Goal: Navigation & Orientation: Find specific page/section

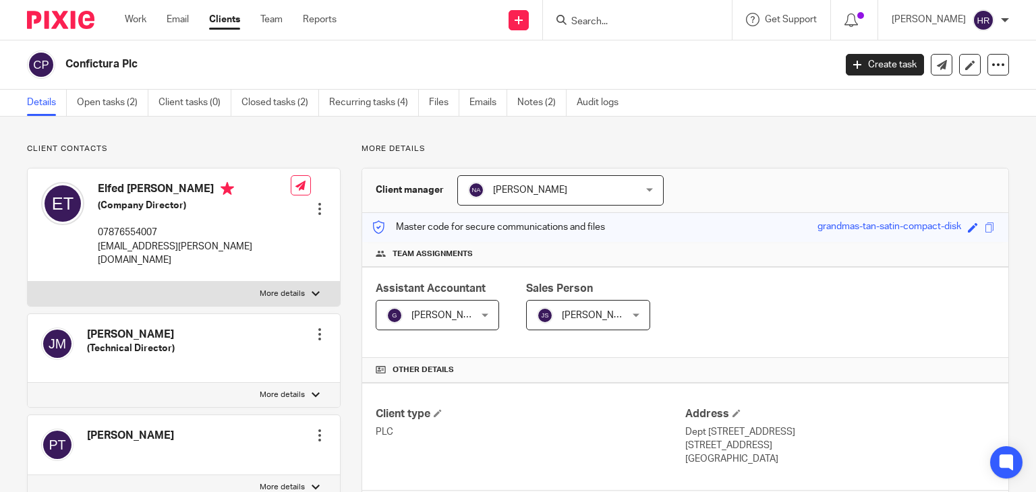
scroll to position [261, 0]
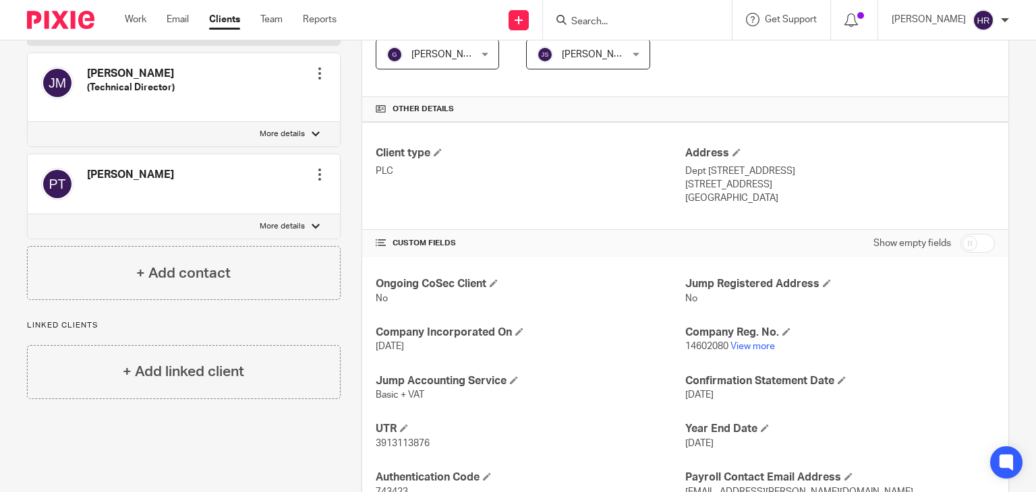
click at [617, 20] on input "Search" at bounding box center [630, 22] width 121 height 12
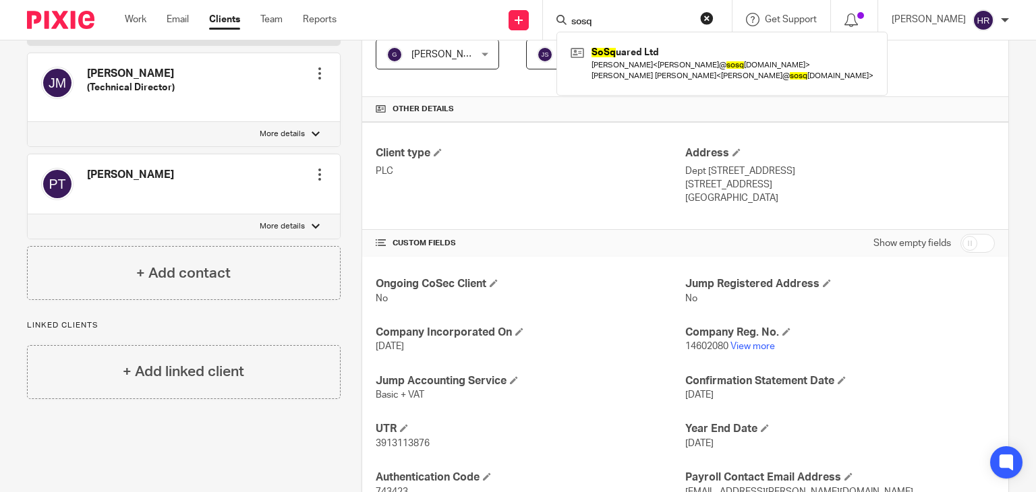
type input "sosq"
click at [608, 53] on link at bounding box center [722, 63] width 310 height 42
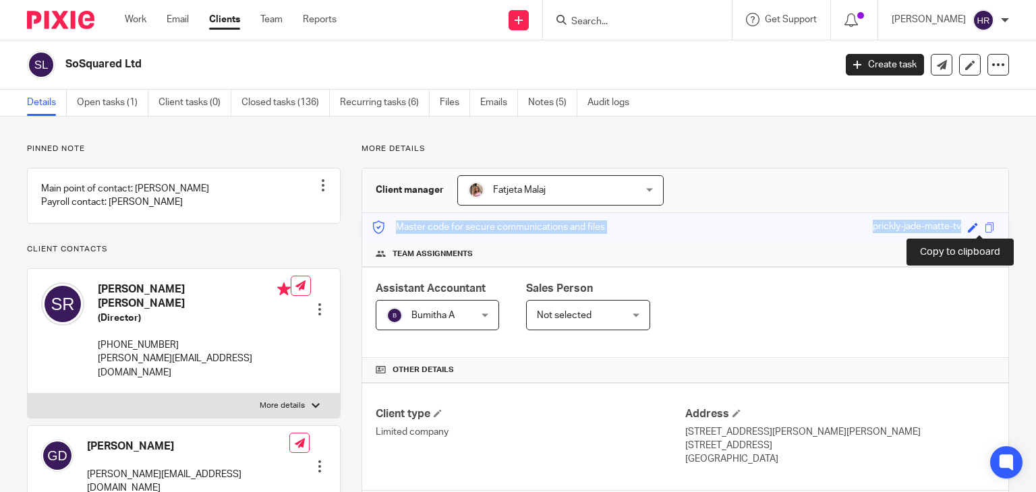
click at [984, 226] on span at bounding box center [989, 228] width 10 height 10
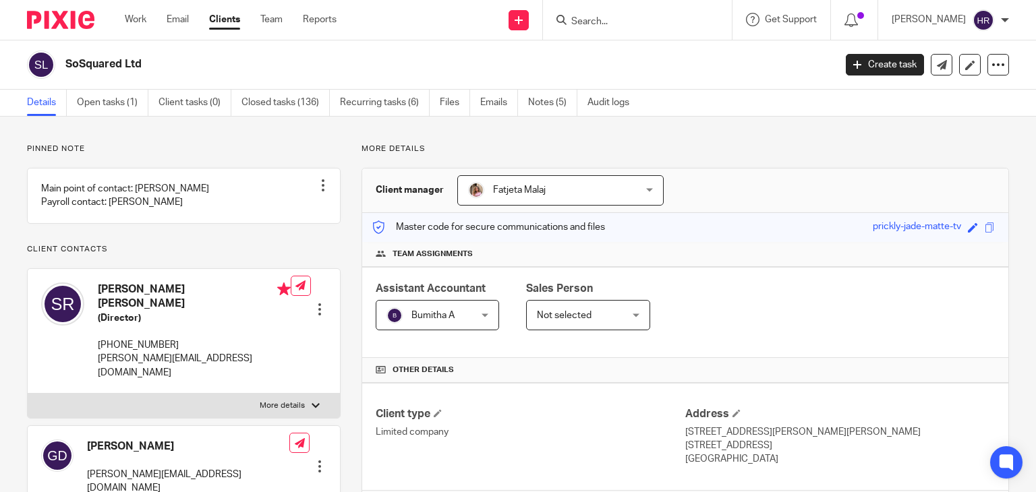
click at [649, 20] on input "Search" at bounding box center [630, 22] width 121 height 12
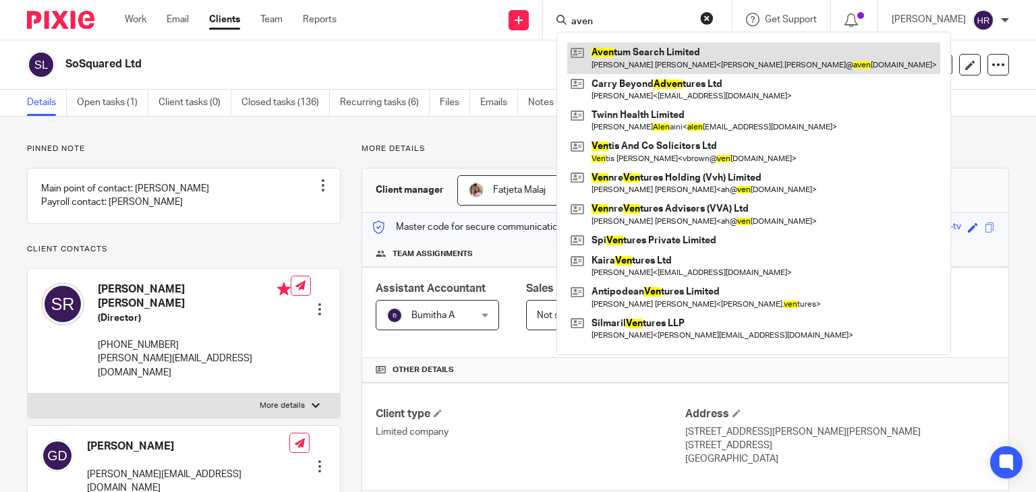
type input "aven"
click at [610, 57] on link at bounding box center [753, 57] width 373 height 31
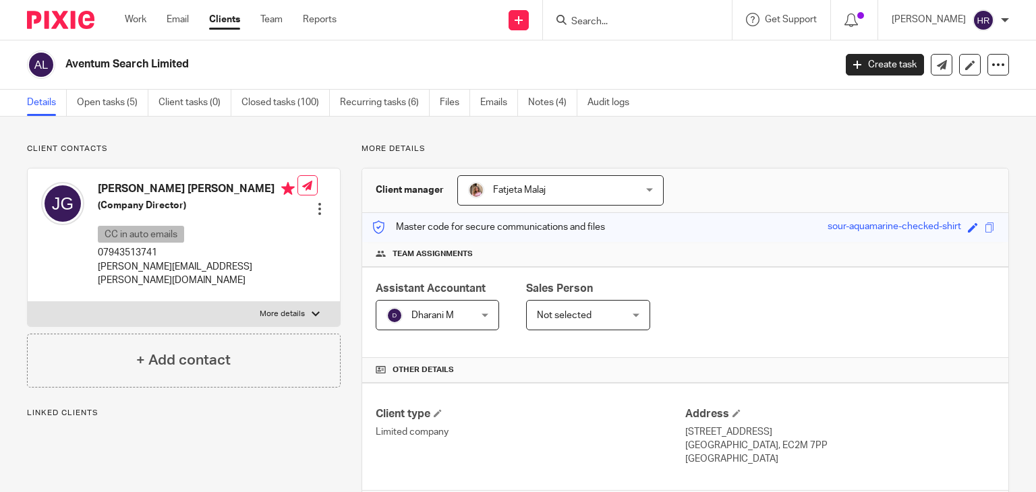
click at [976, 238] on div "Master code for secure communications and files sour-aquamarine-checked-shirt S…" at bounding box center [685, 227] width 646 height 29
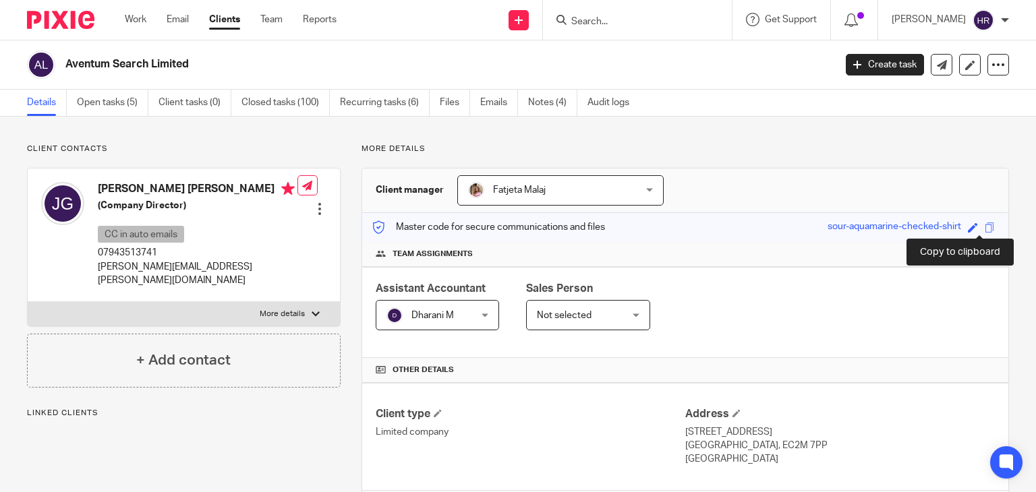
click at [984, 230] on span at bounding box center [989, 228] width 10 height 10
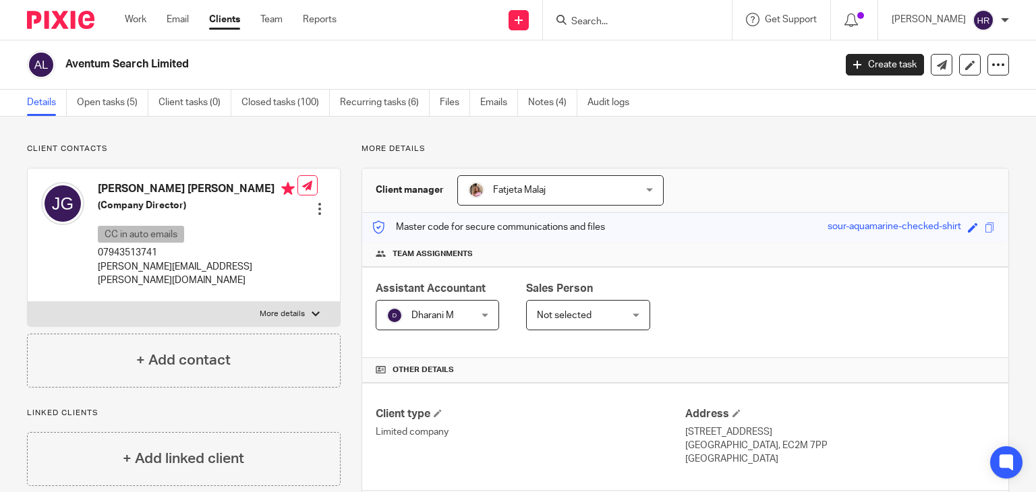
click at [588, 20] on input "Search" at bounding box center [630, 22] width 121 height 12
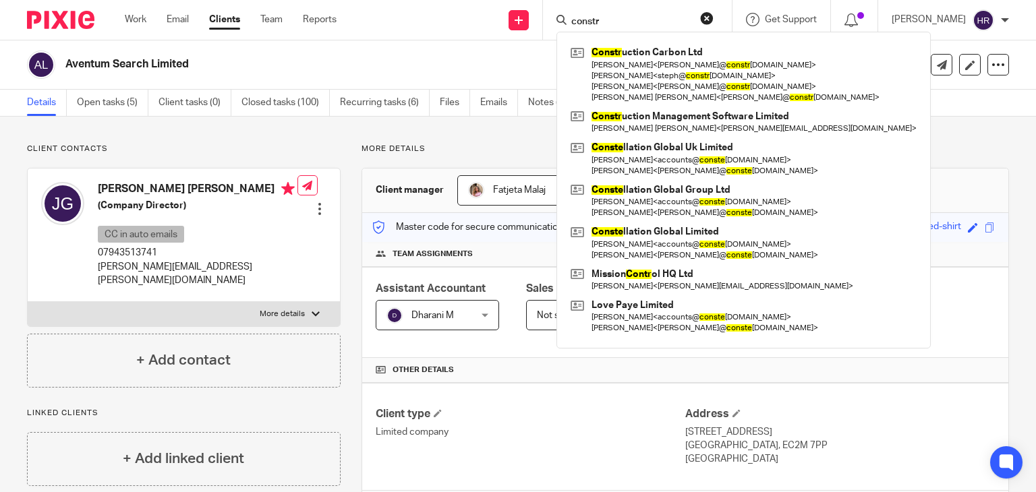
type input "constr"
click at [601, 49] on link at bounding box center [743, 74] width 353 height 64
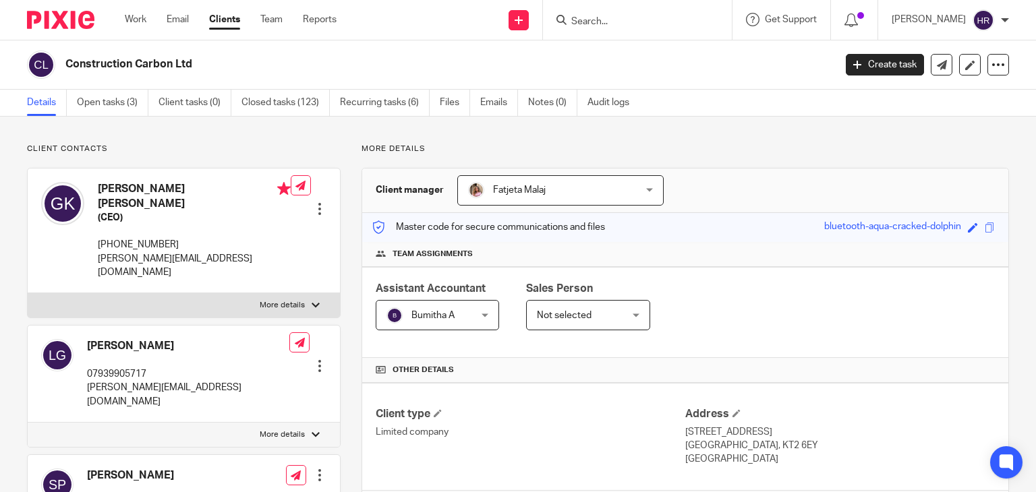
click at [984, 229] on span at bounding box center [989, 228] width 10 height 10
click at [601, 24] on div "Copied." at bounding box center [770, 38] width 504 height 51
click at [561, 20] on div "Copied." at bounding box center [770, 38] width 504 height 51
click at [567, 20] on div "Copied." at bounding box center [770, 38] width 504 height 51
click at [587, 20] on div "Copied." at bounding box center [770, 38] width 504 height 51
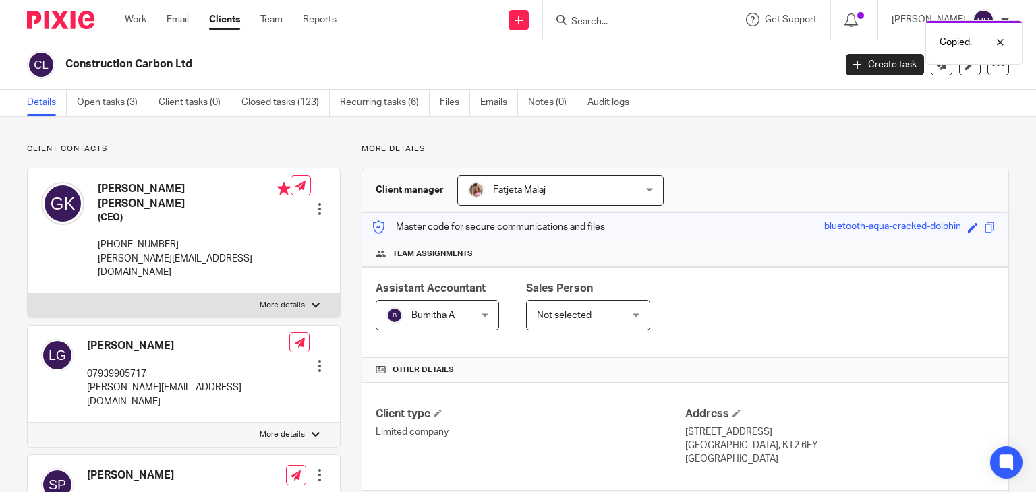
click at [610, 20] on div "Copied." at bounding box center [770, 38] width 504 height 51
click at [557, 21] on div "Copied." at bounding box center [770, 38] width 504 height 51
click at [575, 12] on form at bounding box center [642, 19] width 144 height 17
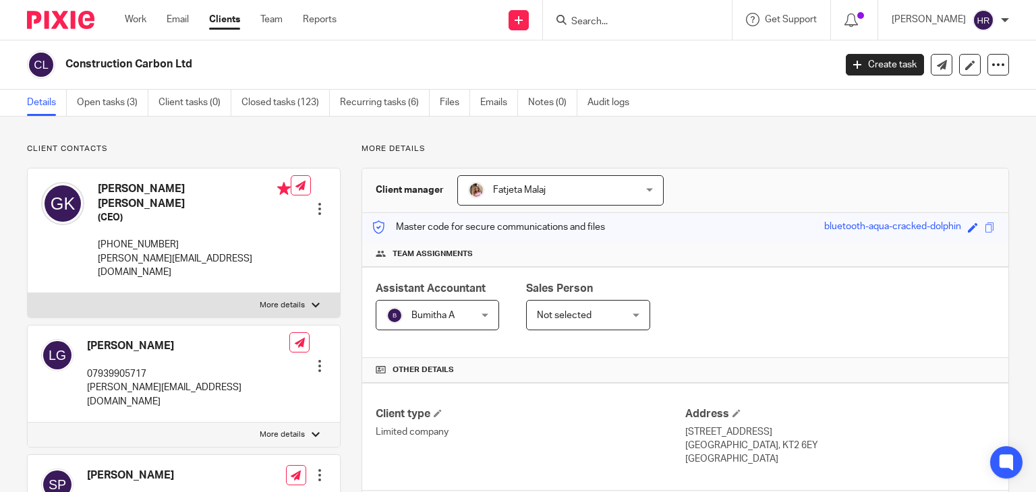
click at [581, 19] on input "Search" at bounding box center [630, 22] width 121 height 12
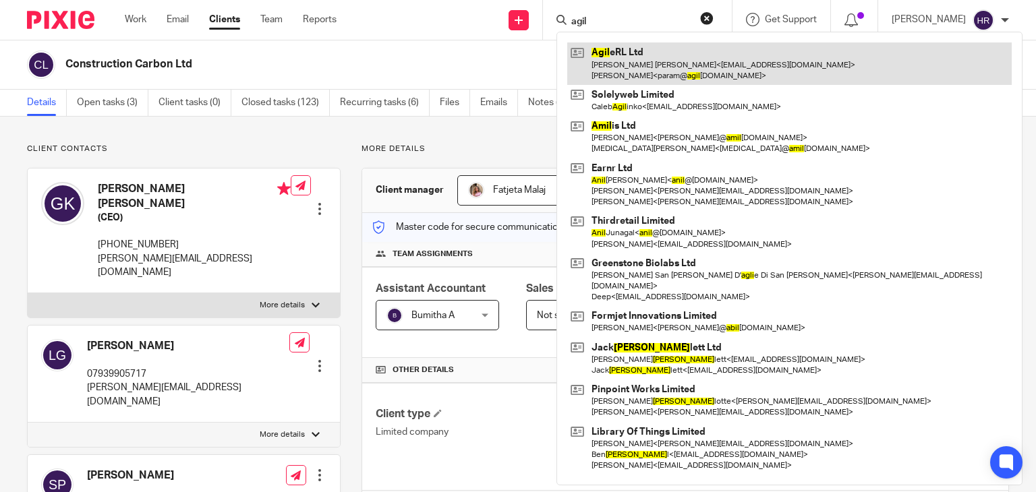
type input "agil"
click at [604, 72] on link at bounding box center [789, 63] width 444 height 42
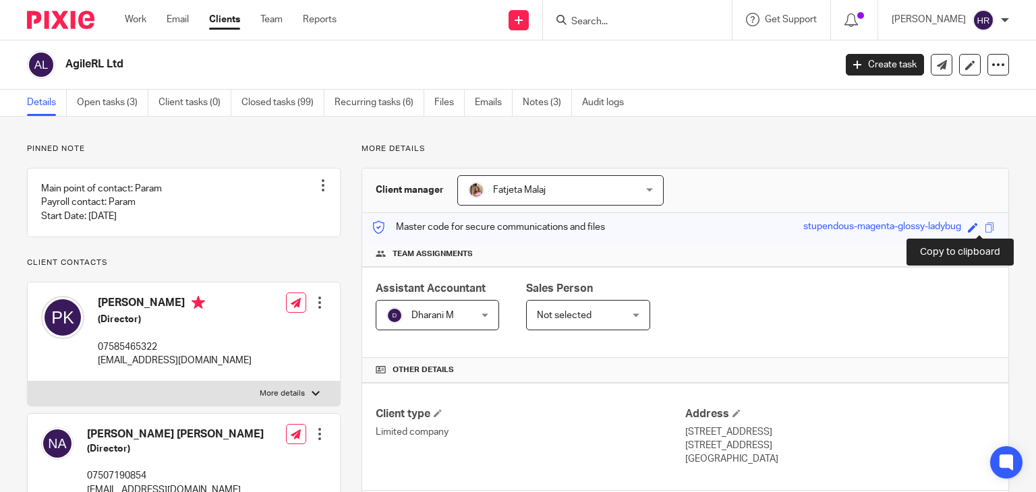
click at [984, 231] on span at bounding box center [989, 228] width 10 height 10
